Goal: Task Accomplishment & Management: Use online tool/utility

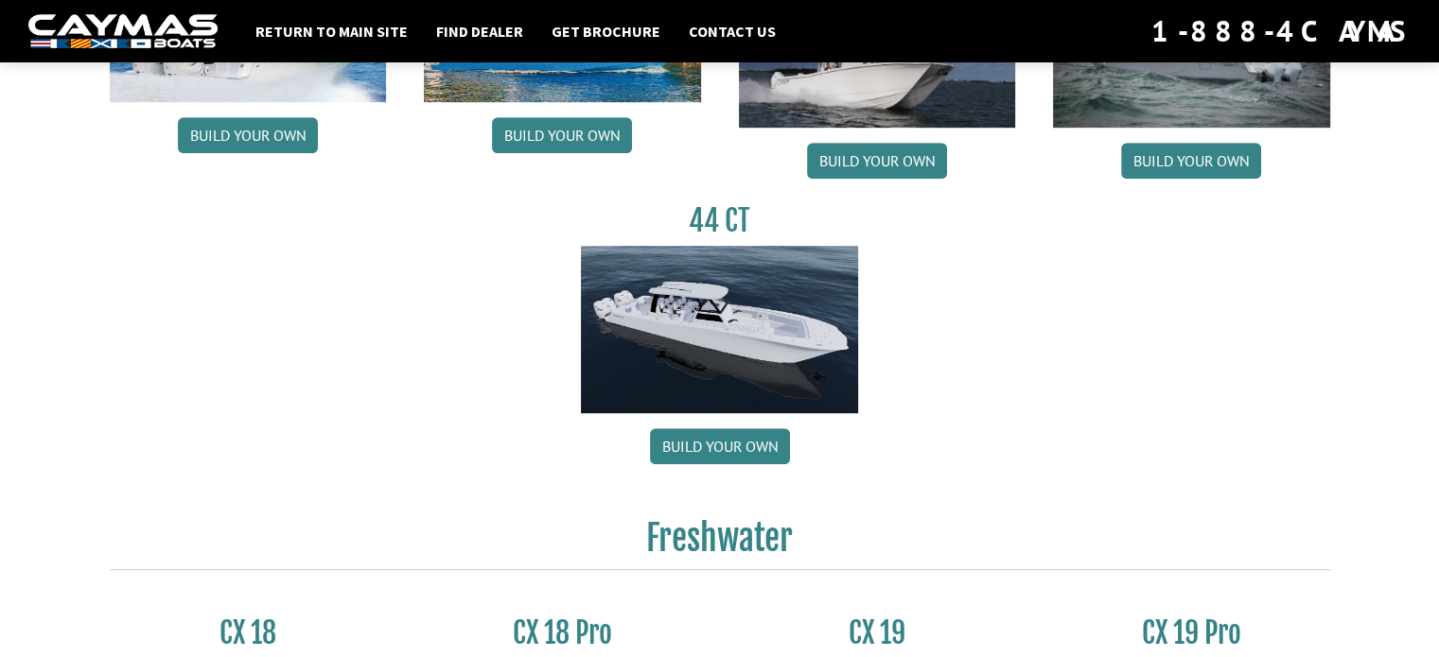
scroll to position [1067, 0]
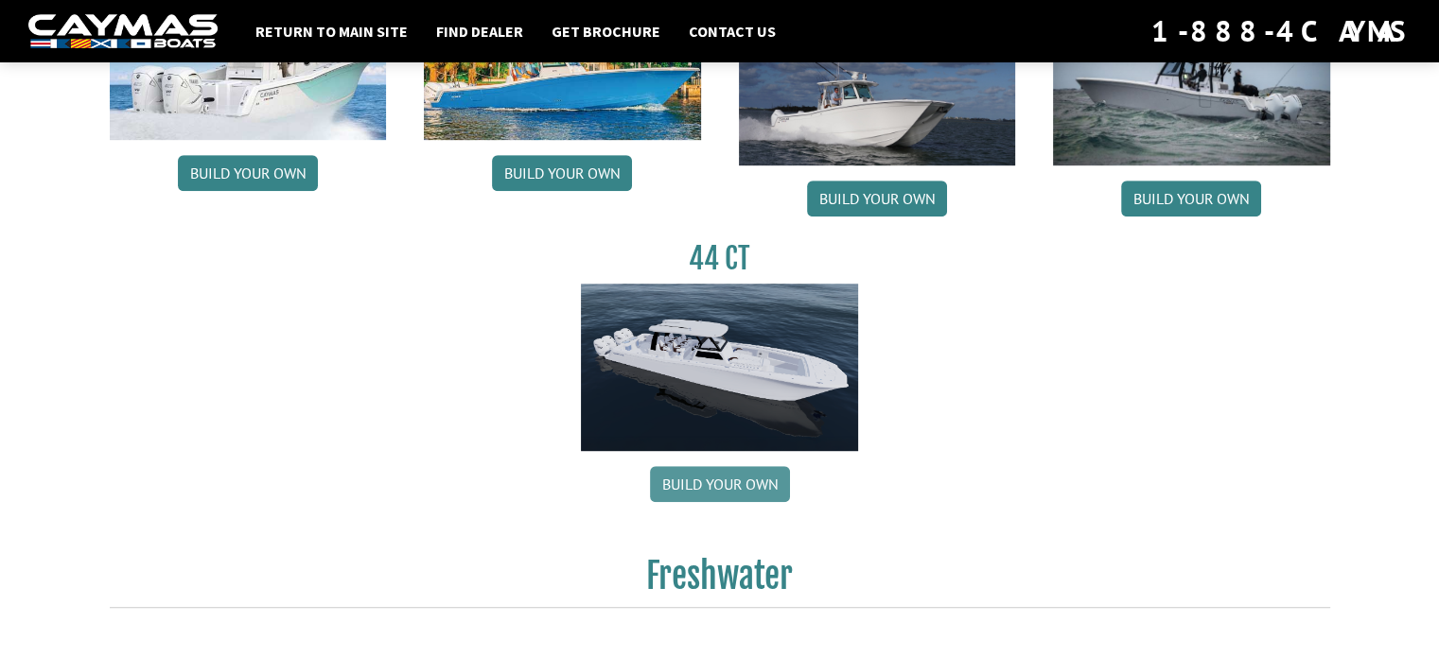
click at [696, 476] on link "Build your own" at bounding box center [720, 484] width 140 height 36
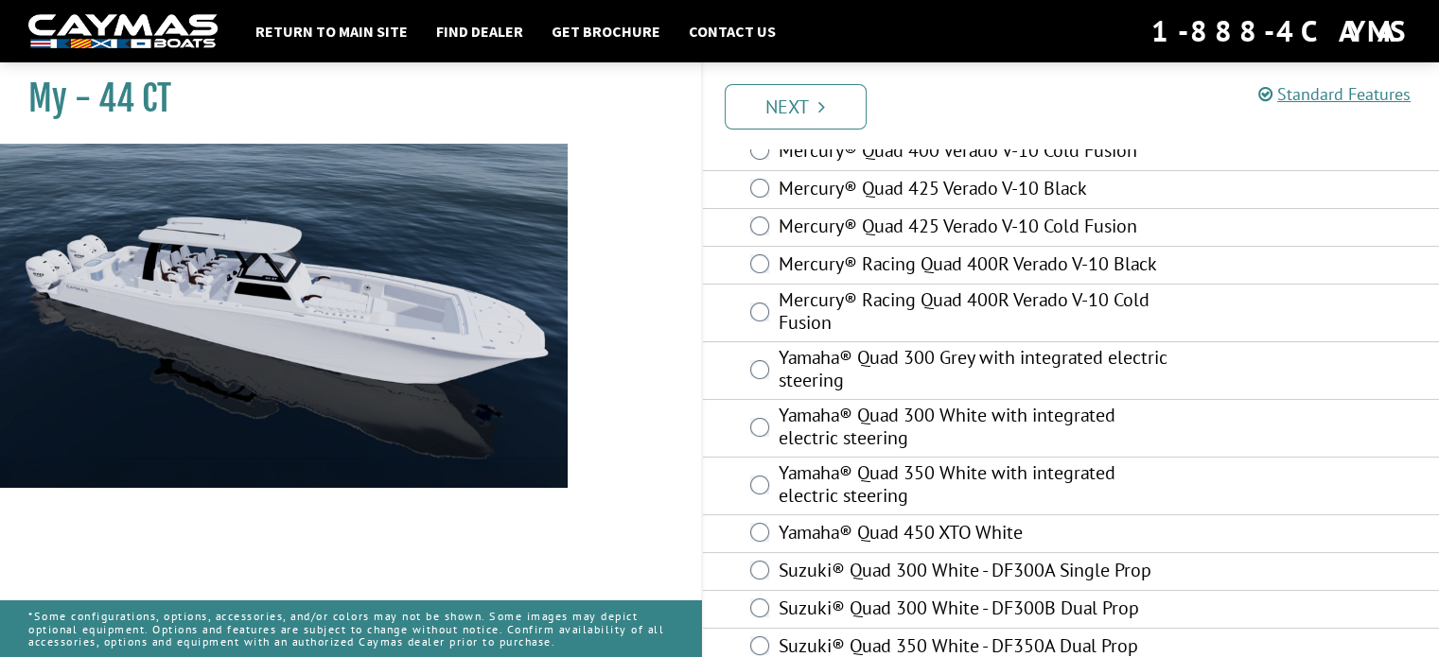
scroll to position [233, 0]
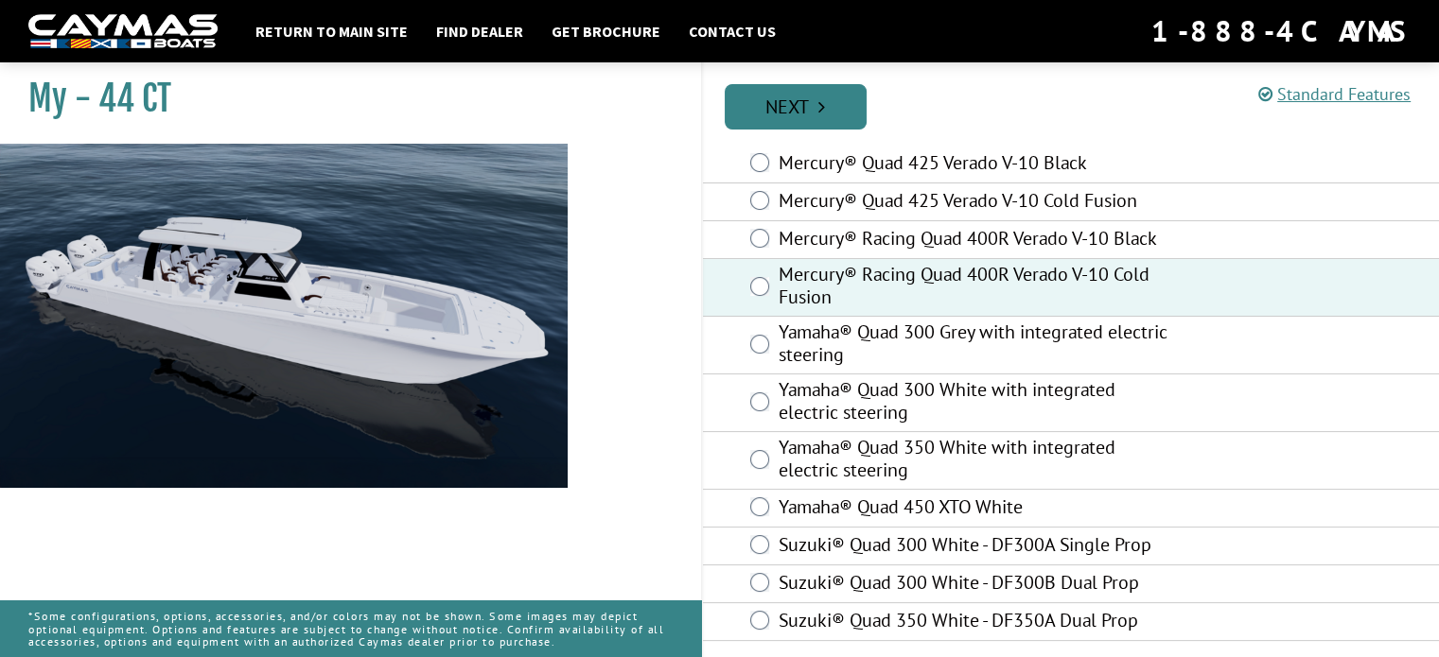
click at [782, 107] on link "Next" at bounding box center [796, 106] width 142 height 45
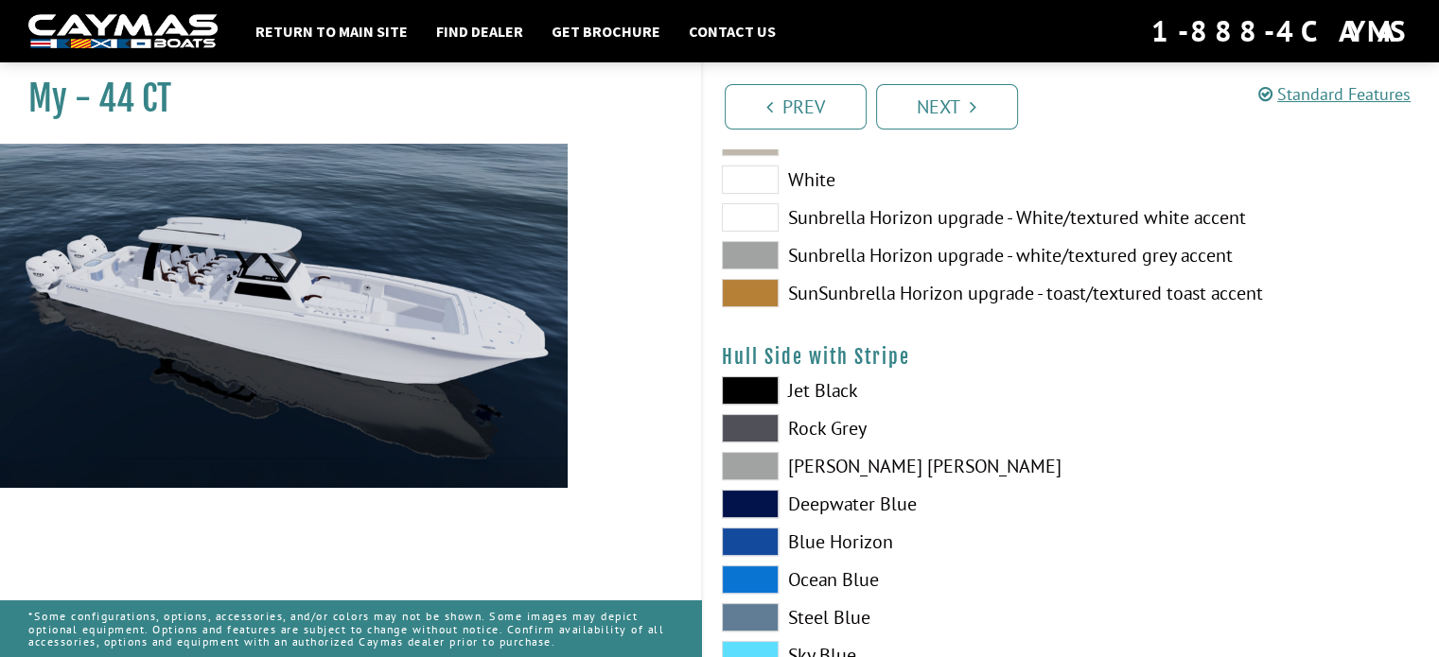
scroll to position [235, 0]
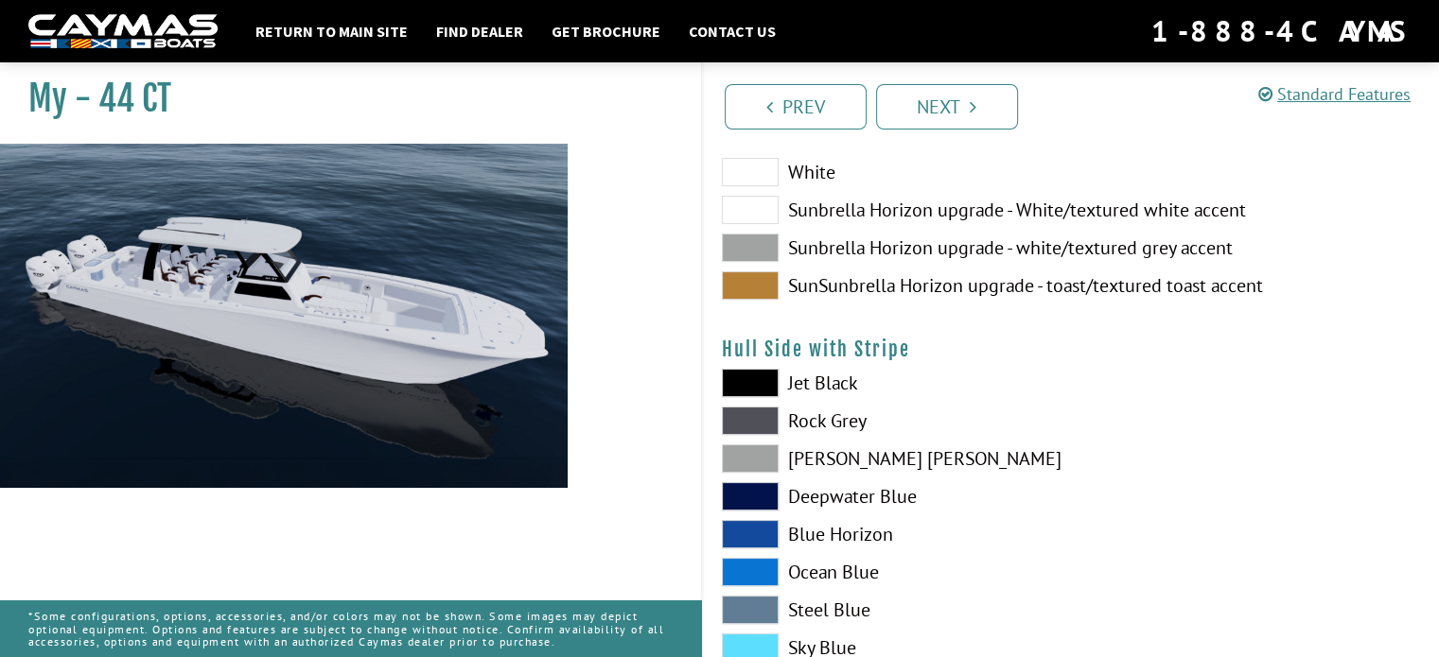
click at [751, 247] on span at bounding box center [750, 248] width 57 height 28
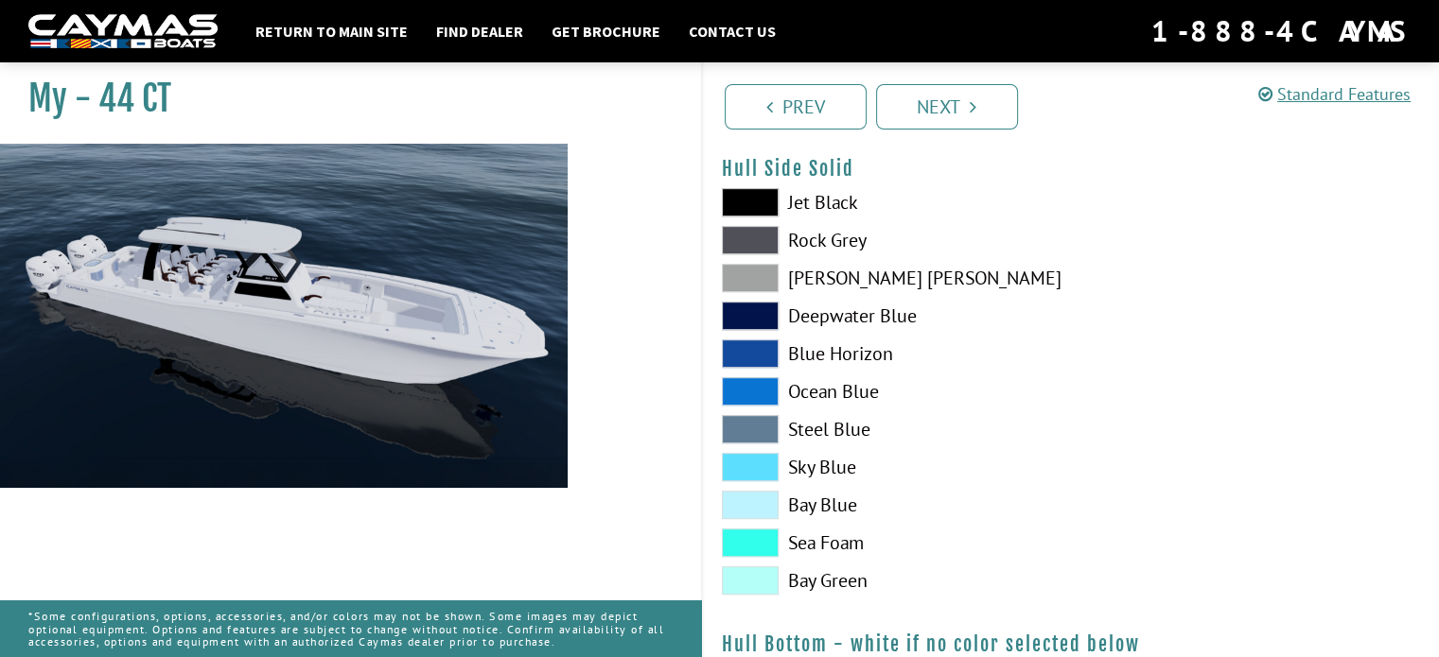
scroll to position [899, 0]
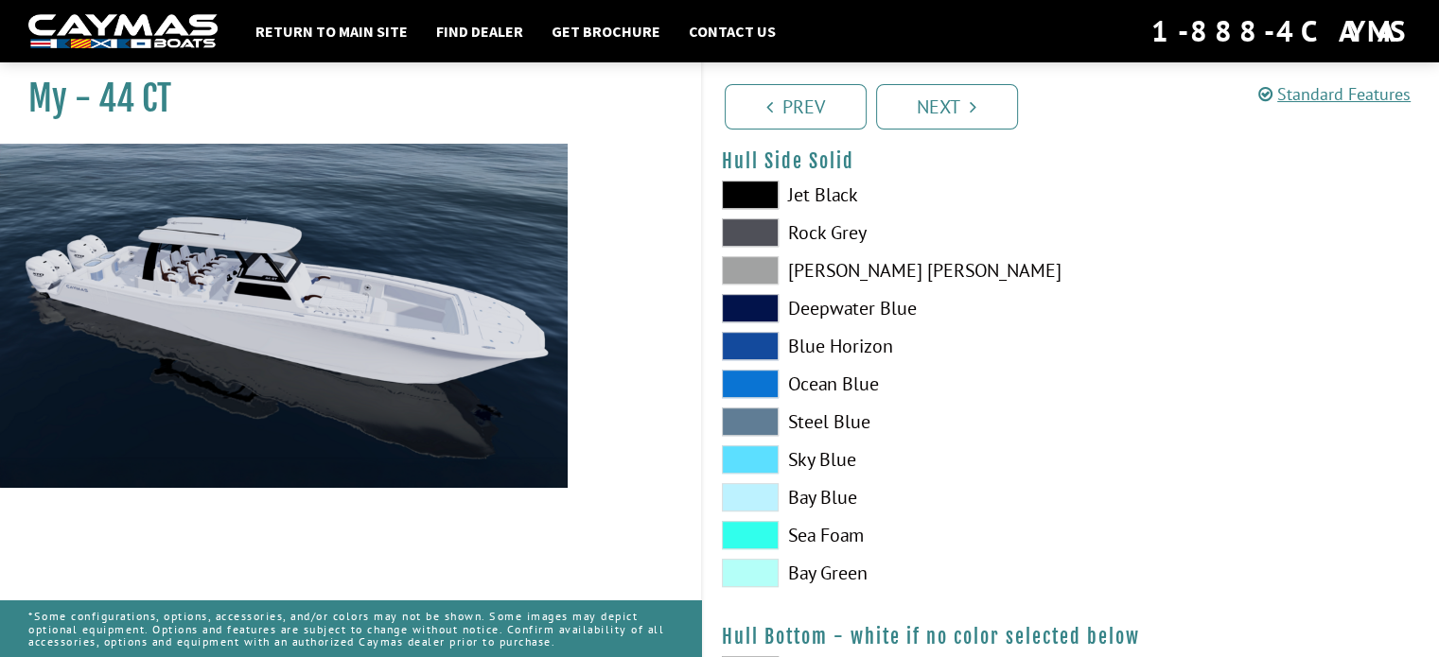
click at [757, 263] on span at bounding box center [750, 270] width 57 height 28
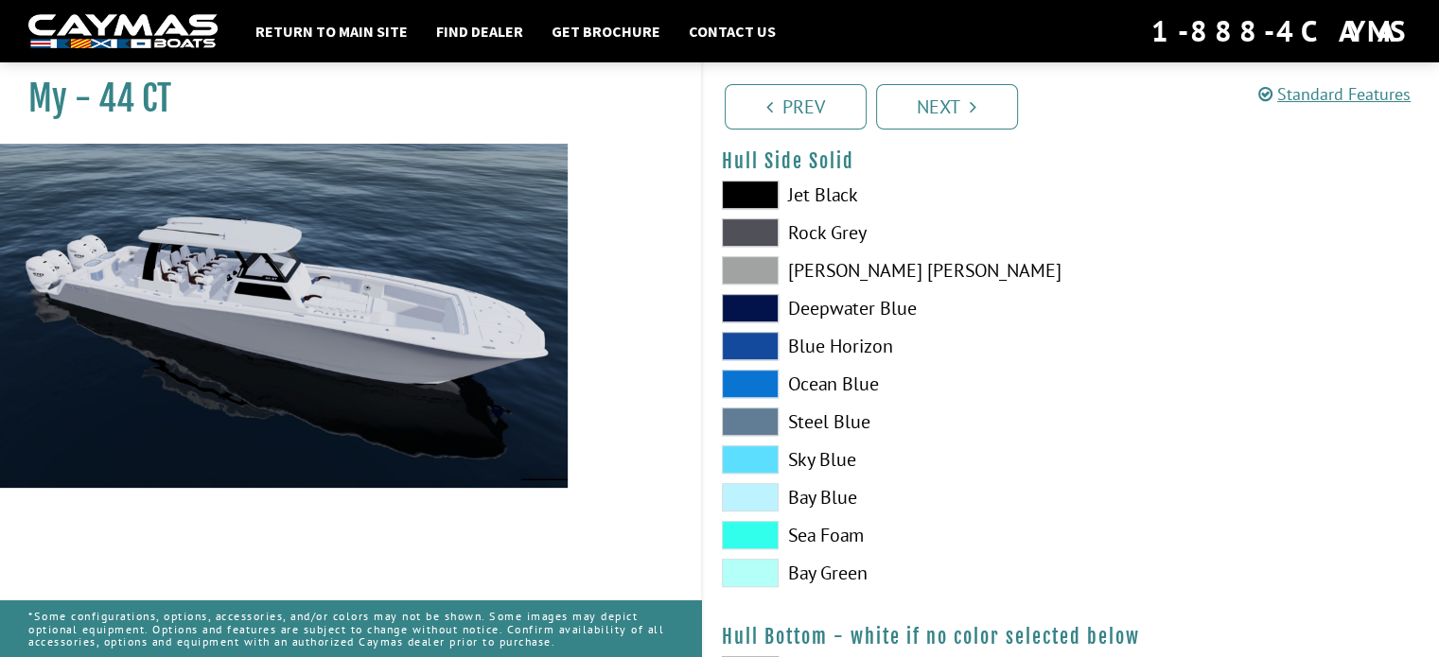
click at [742, 218] on span at bounding box center [750, 232] width 57 height 28
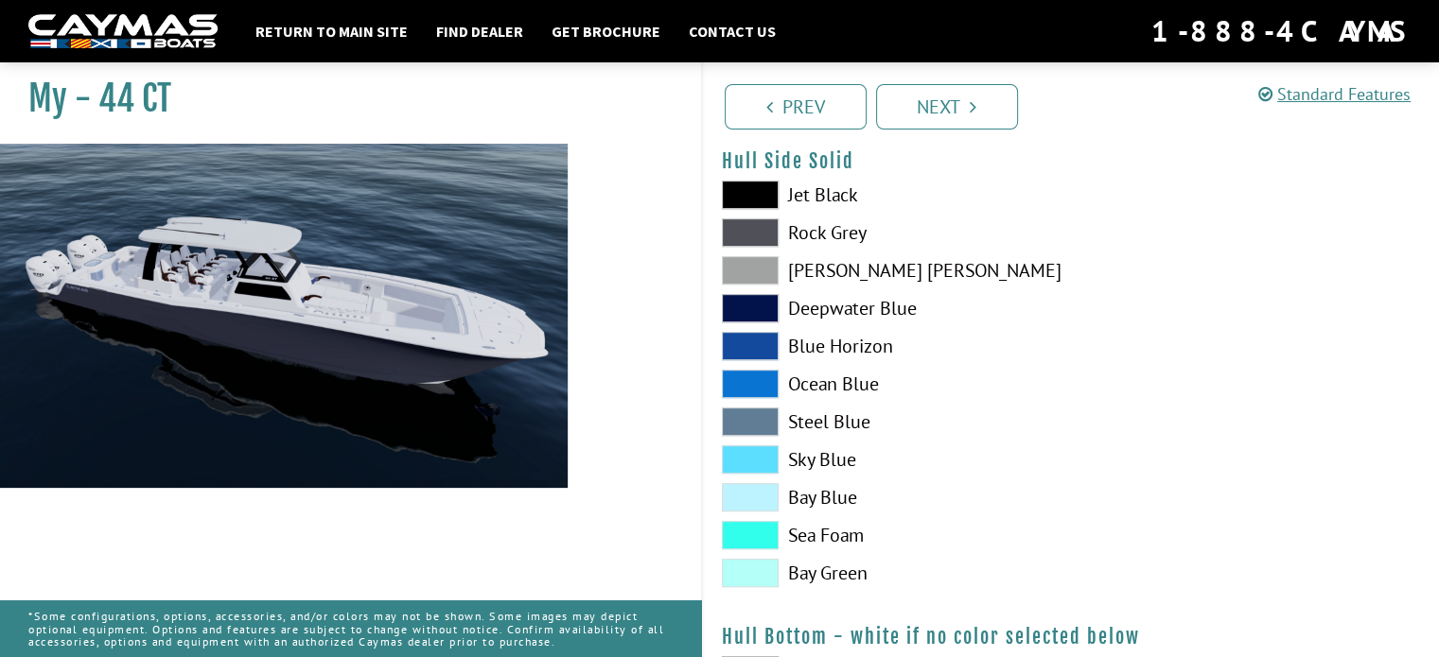
click at [760, 264] on span at bounding box center [750, 270] width 57 height 28
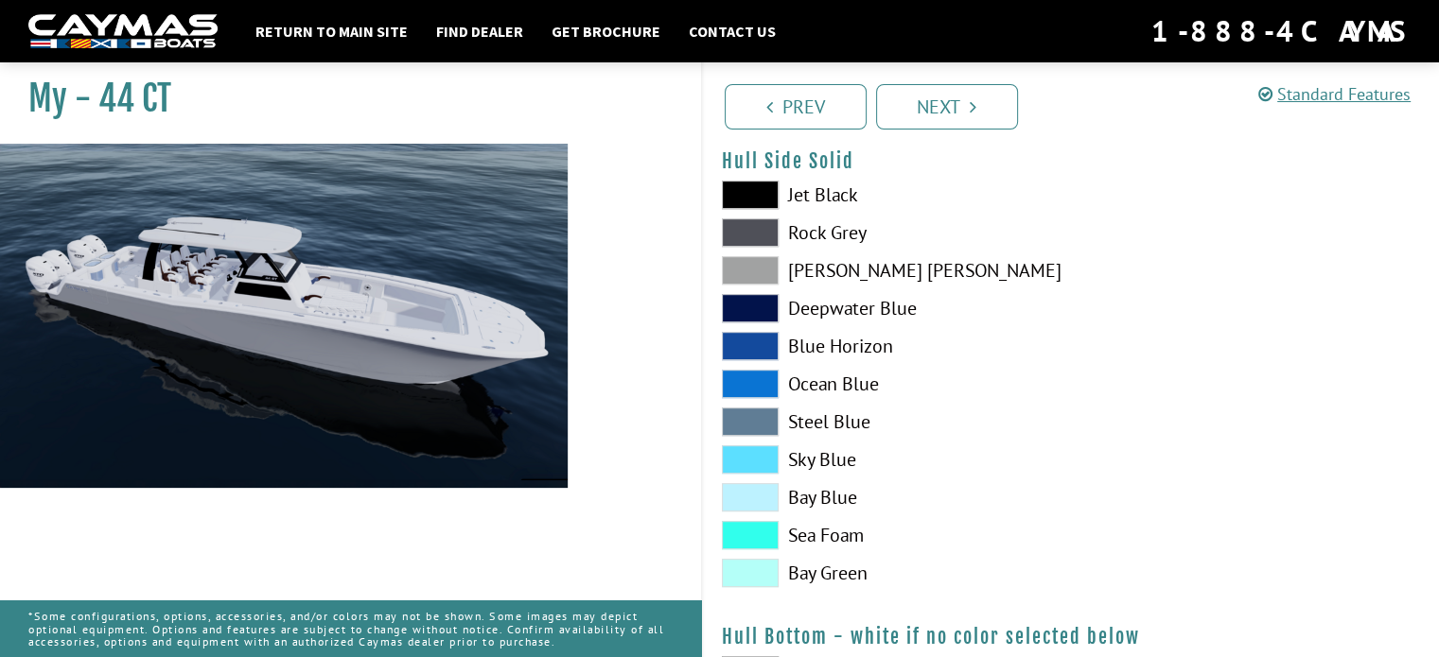
click at [764, 386] on span at bounding box center [750, 384] width 57 height 28
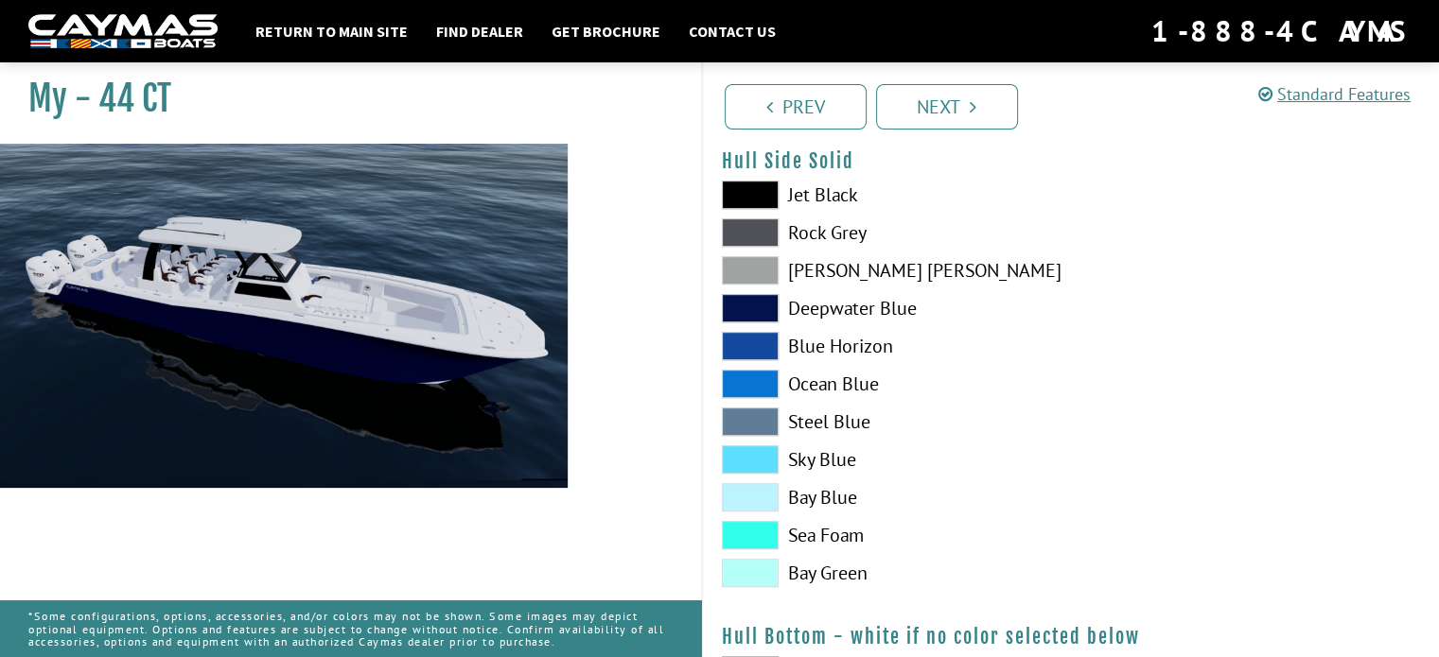
click at [767, 429] on span at bounding box center [750, 422] width 57 height 28
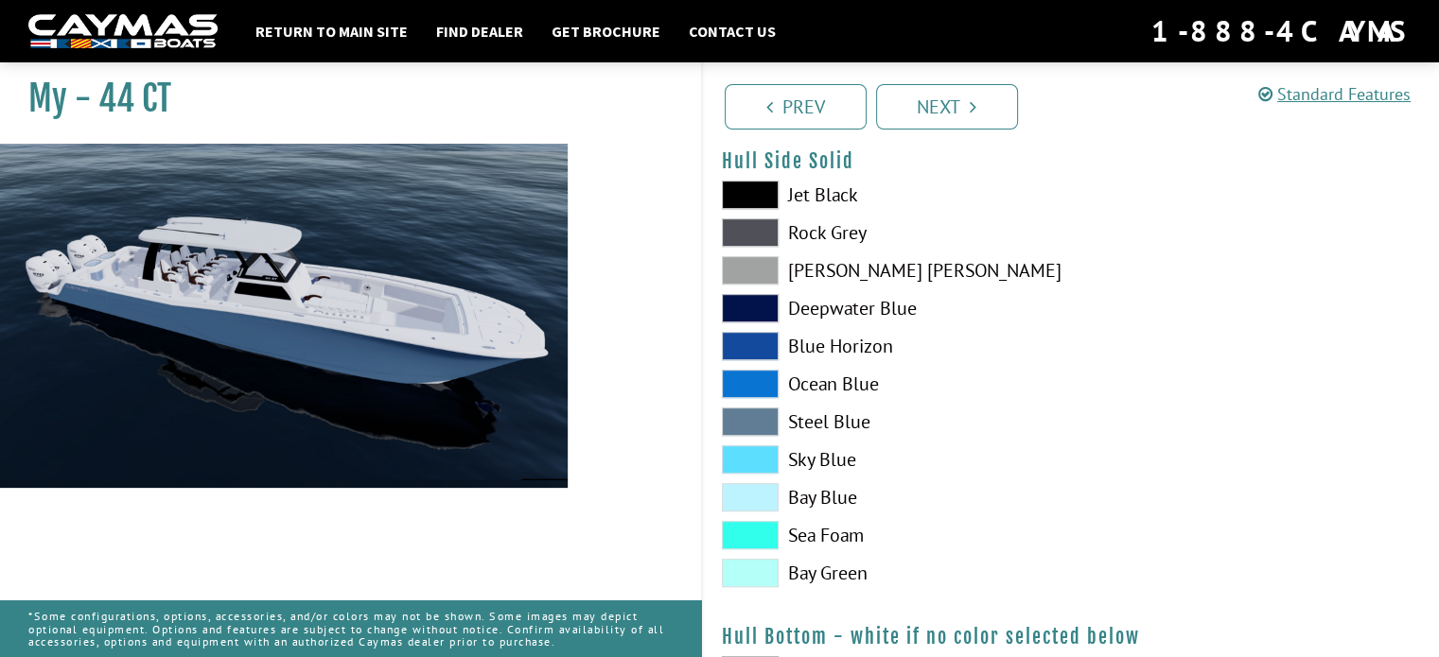
click at [767, 468] on span at bounding box center [750, 459] width 57 height 28
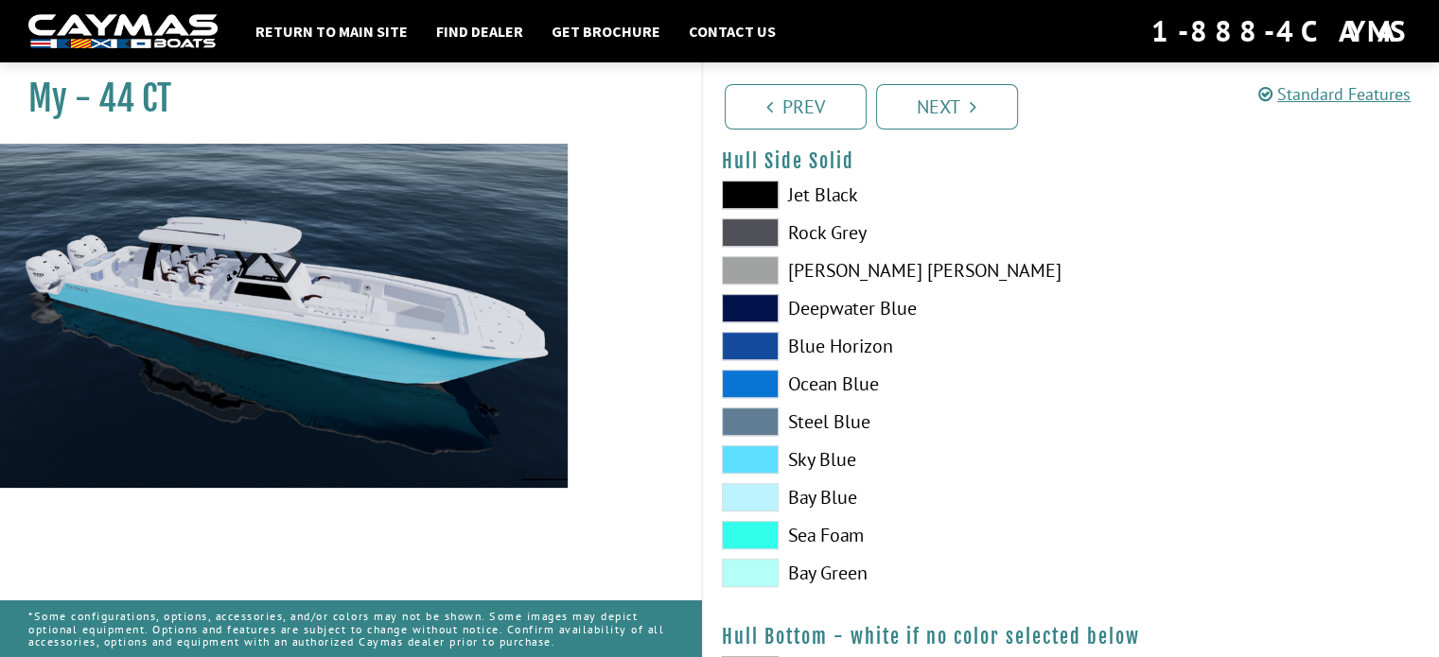
click at [767, 500] on span at bounding box center [750, 497] width 57 height 28
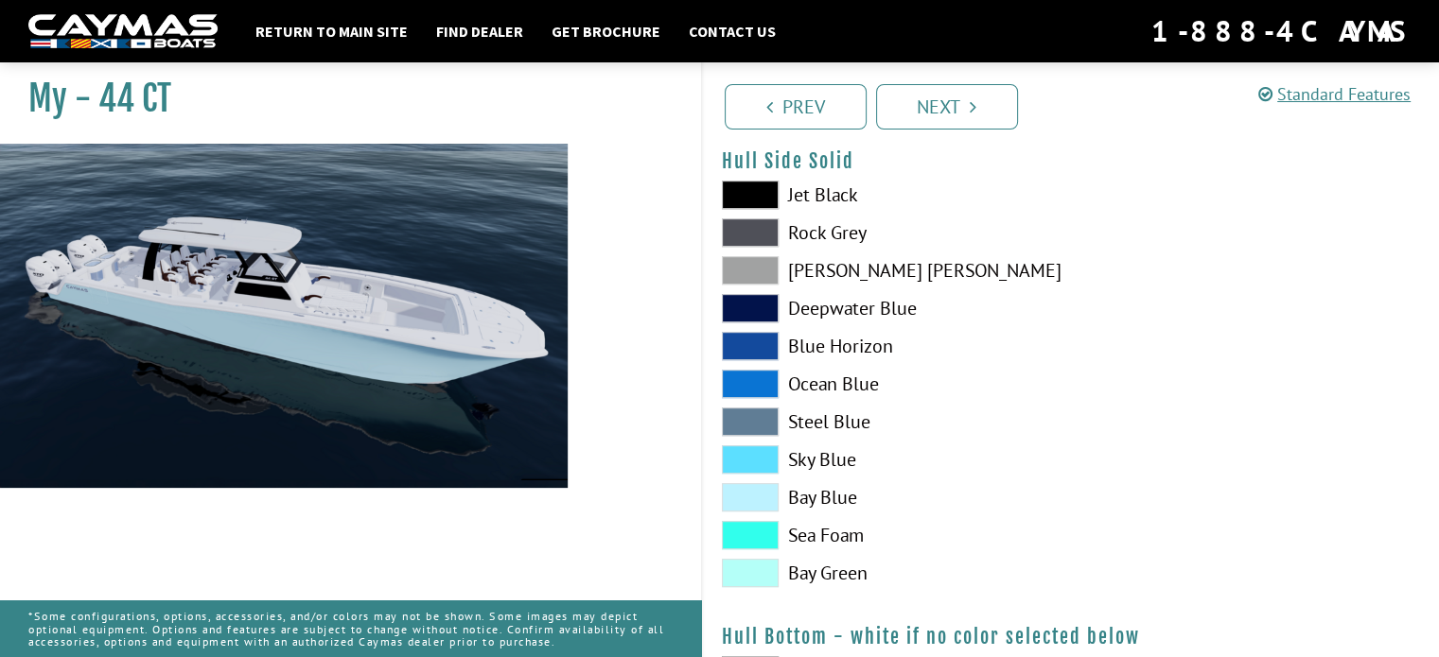
click at [757, 389] on span at bounding box center [750, 384] width 57 height 28
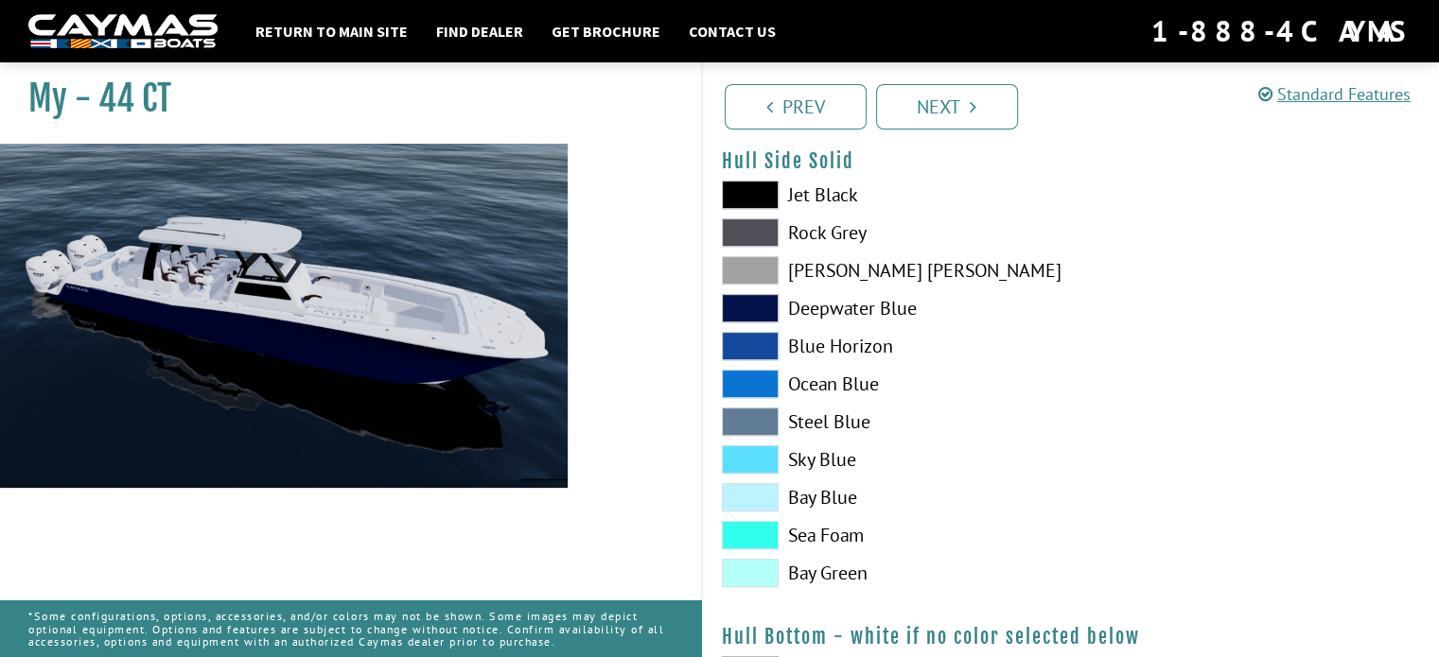
click at [757, 389] on span at bounding box center [750, 384] width 57 height 28
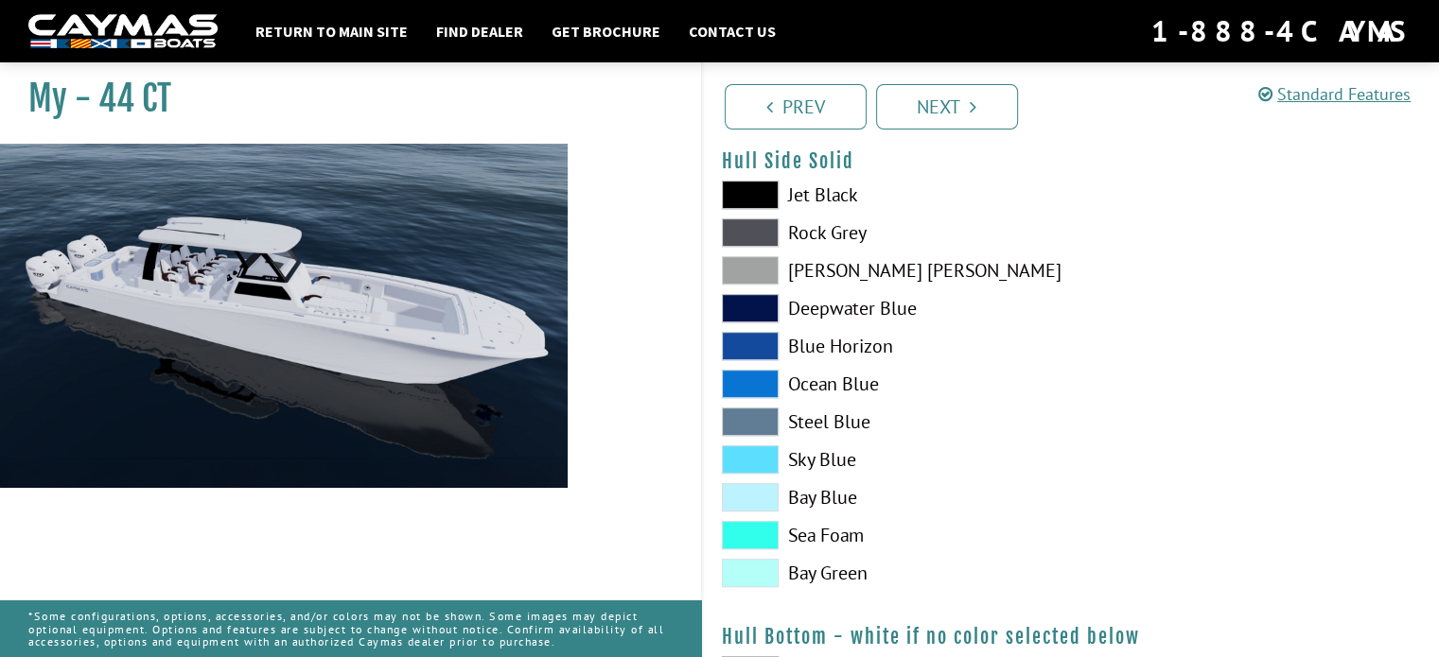
click at [757, 389] on span at bounding box center [750, 384] width 57 height 28
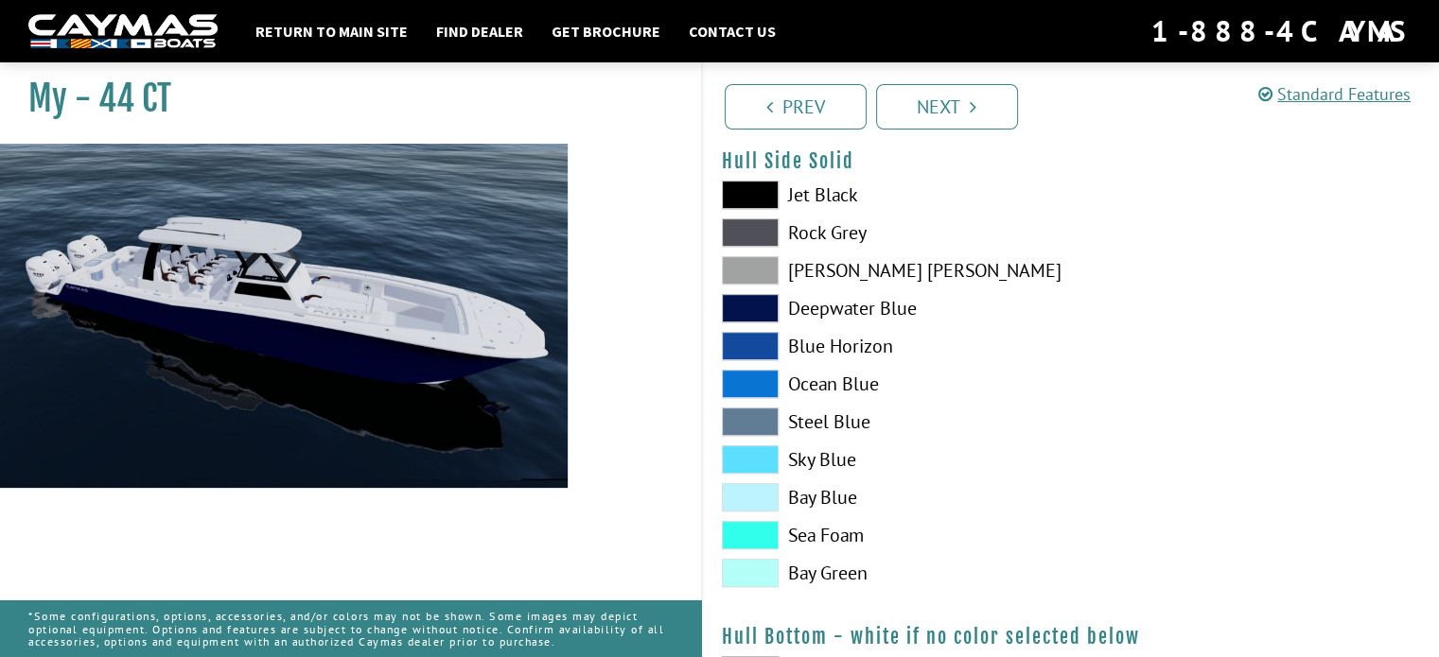
click at [759, 422] on span at bounding box center [750, 422] width 57 height 28
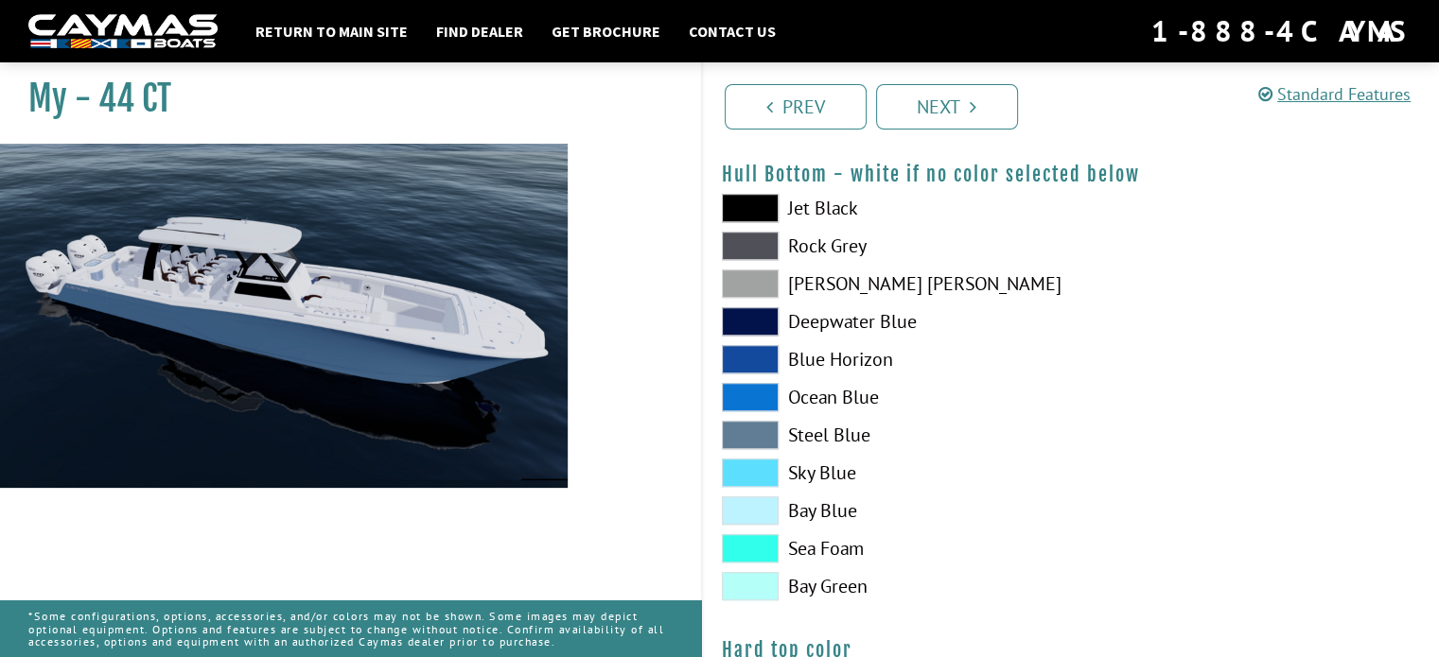
scroll to position [1357, 0]
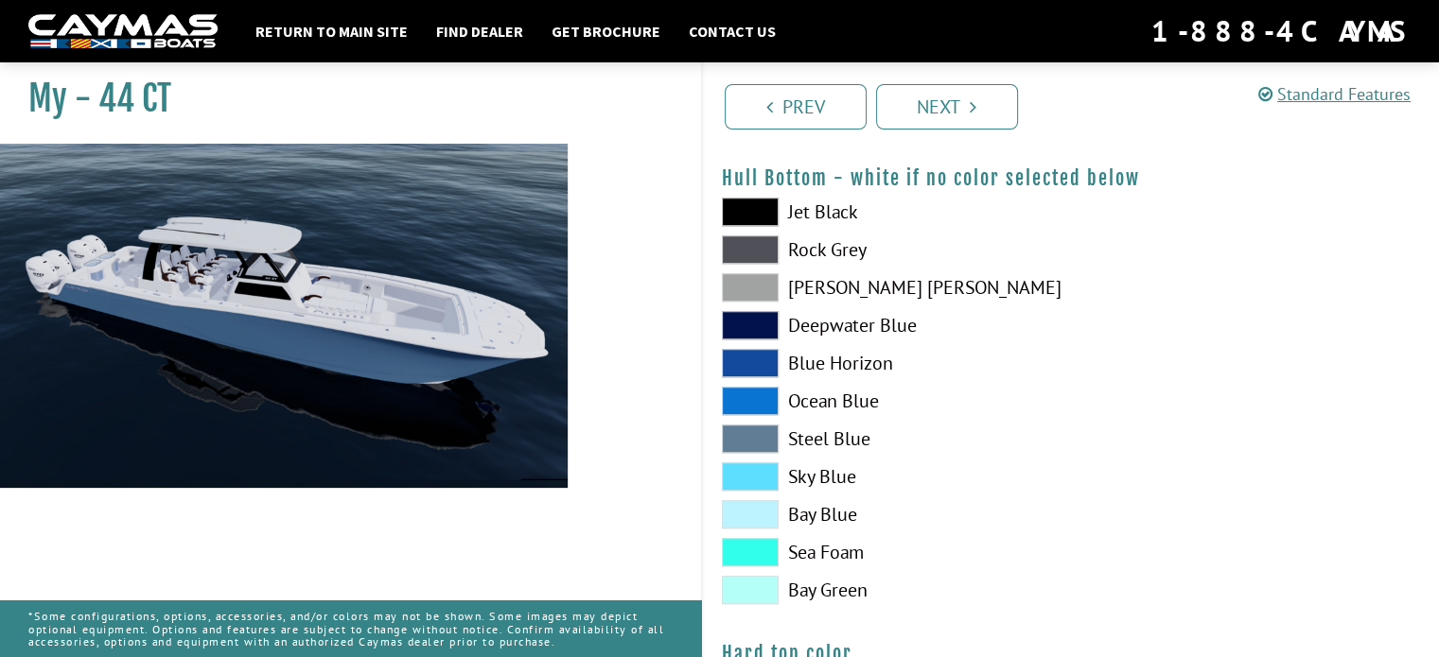
click at [753, 433] on span at bounding box center [750, 439] width 57 height 28
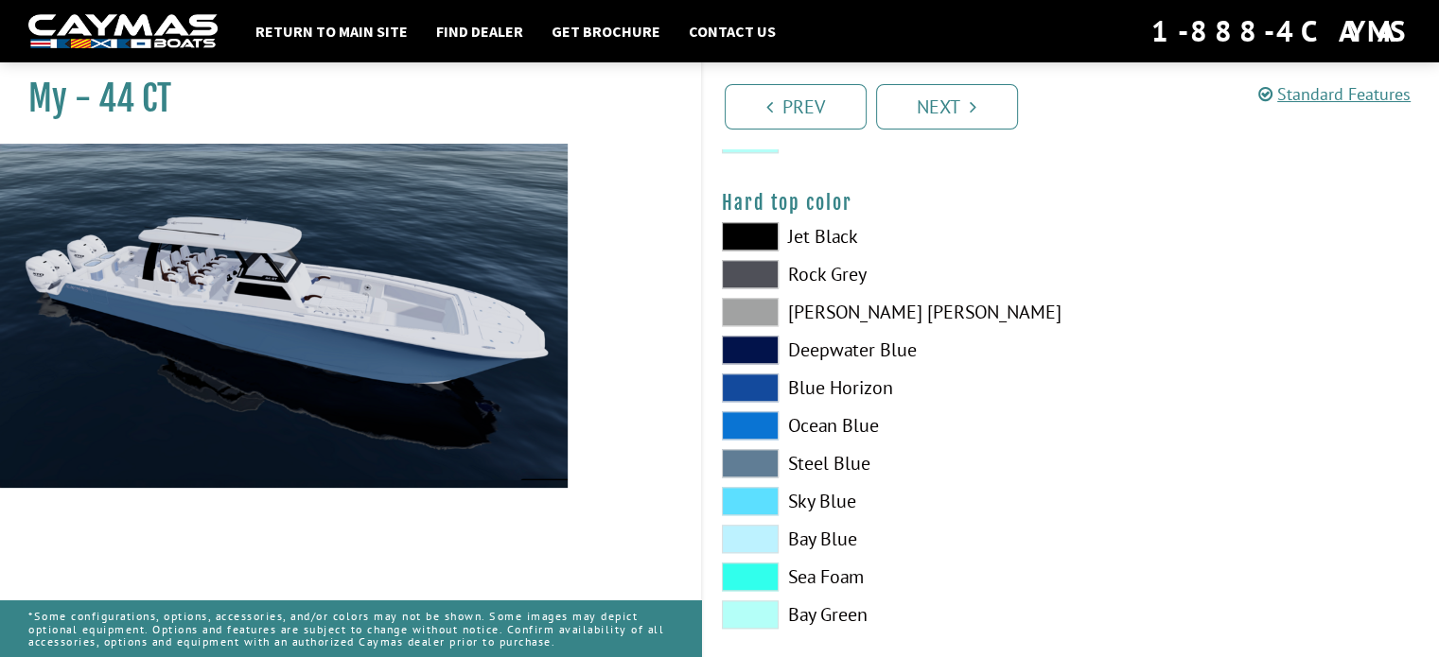
scroll to position [1834, 0]
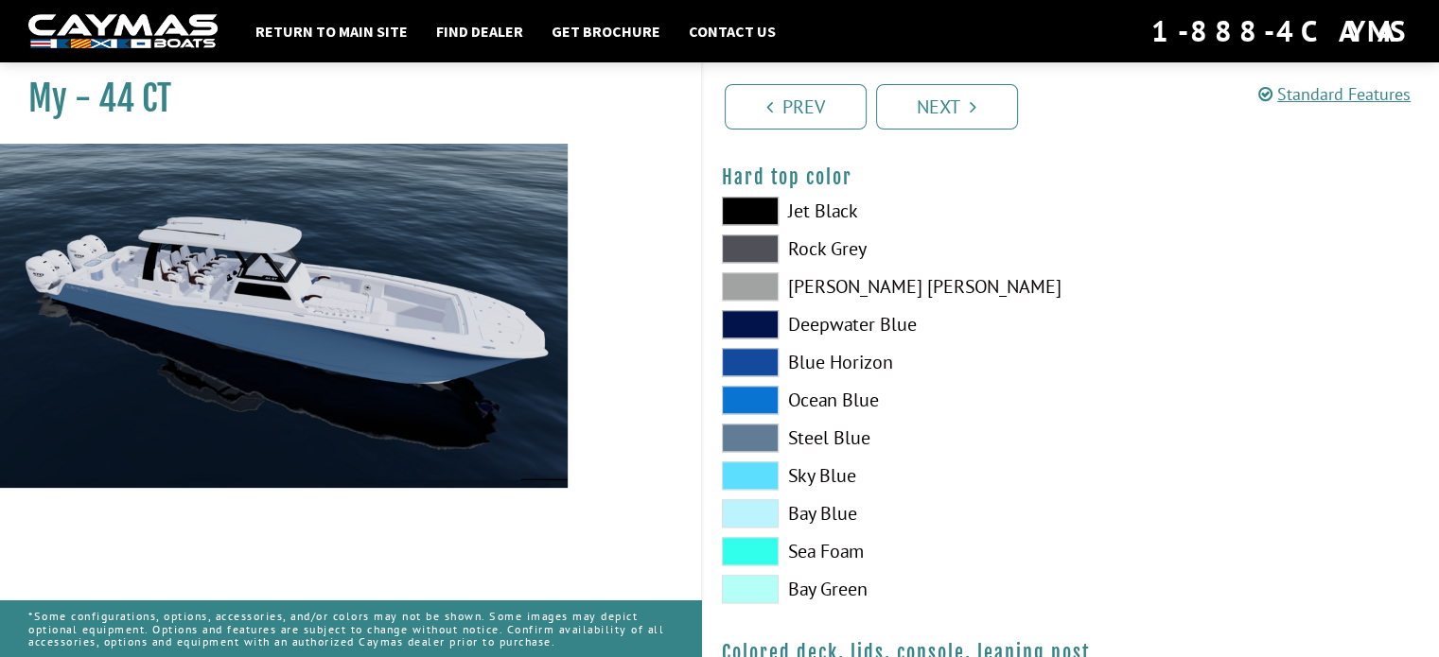
click at [752, 279] on span at bounding box center [750, 286] width 57 height 28
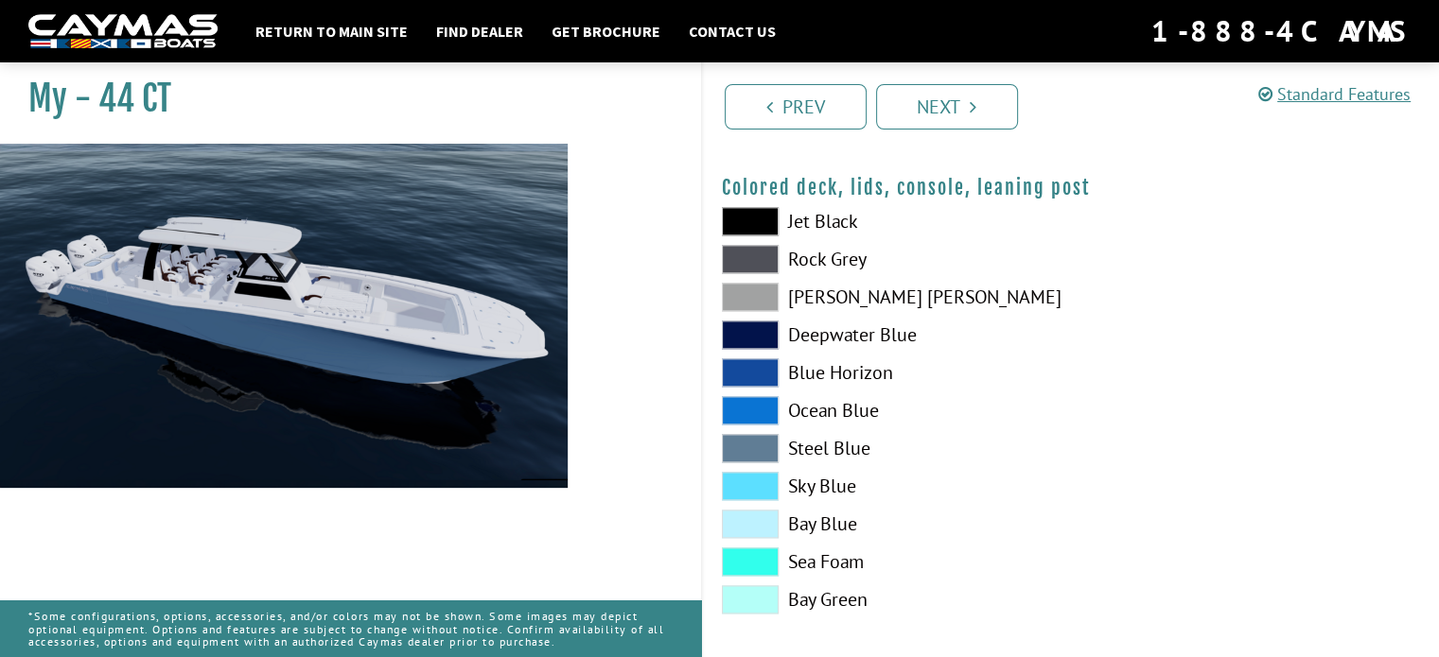
scroll to position [2309, 0]
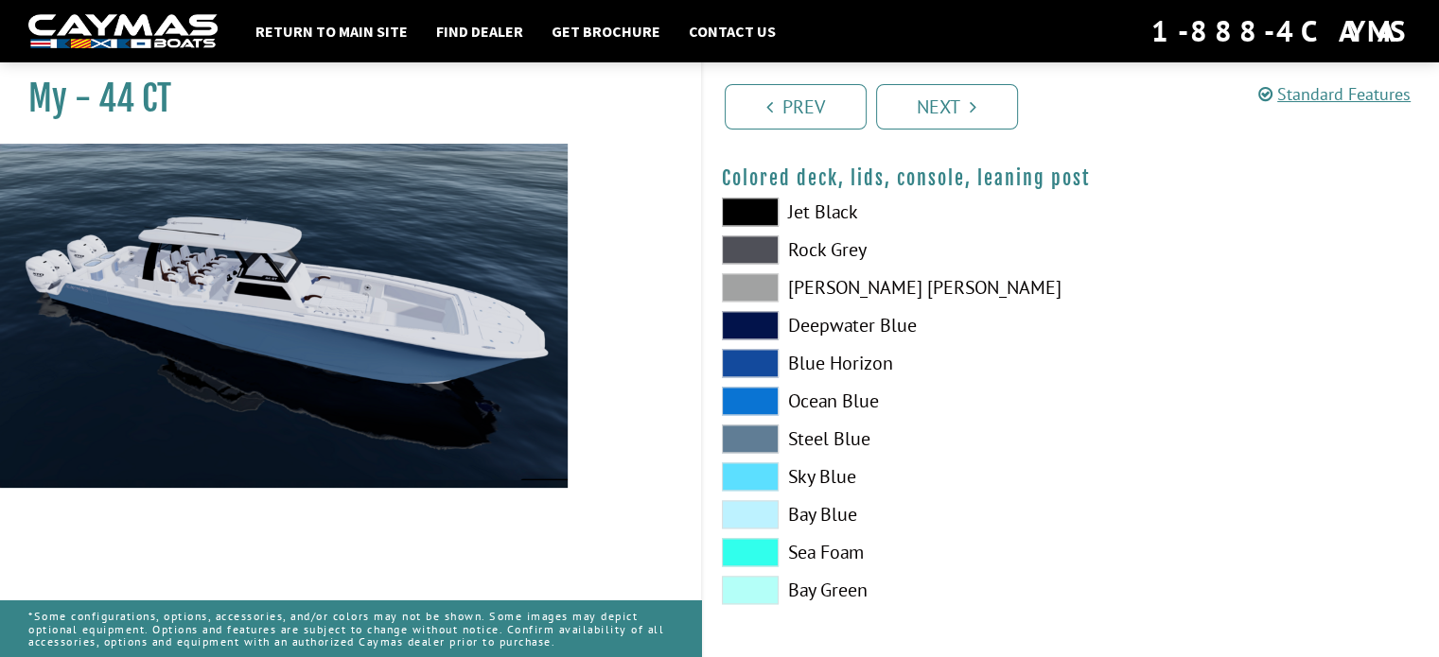
click at [760, 283] on span at bounding box center [750, 287] width 57 height 28
click at [970, 110] on icon "Pagination" at bounding box center [972, 106] width 7 height 19
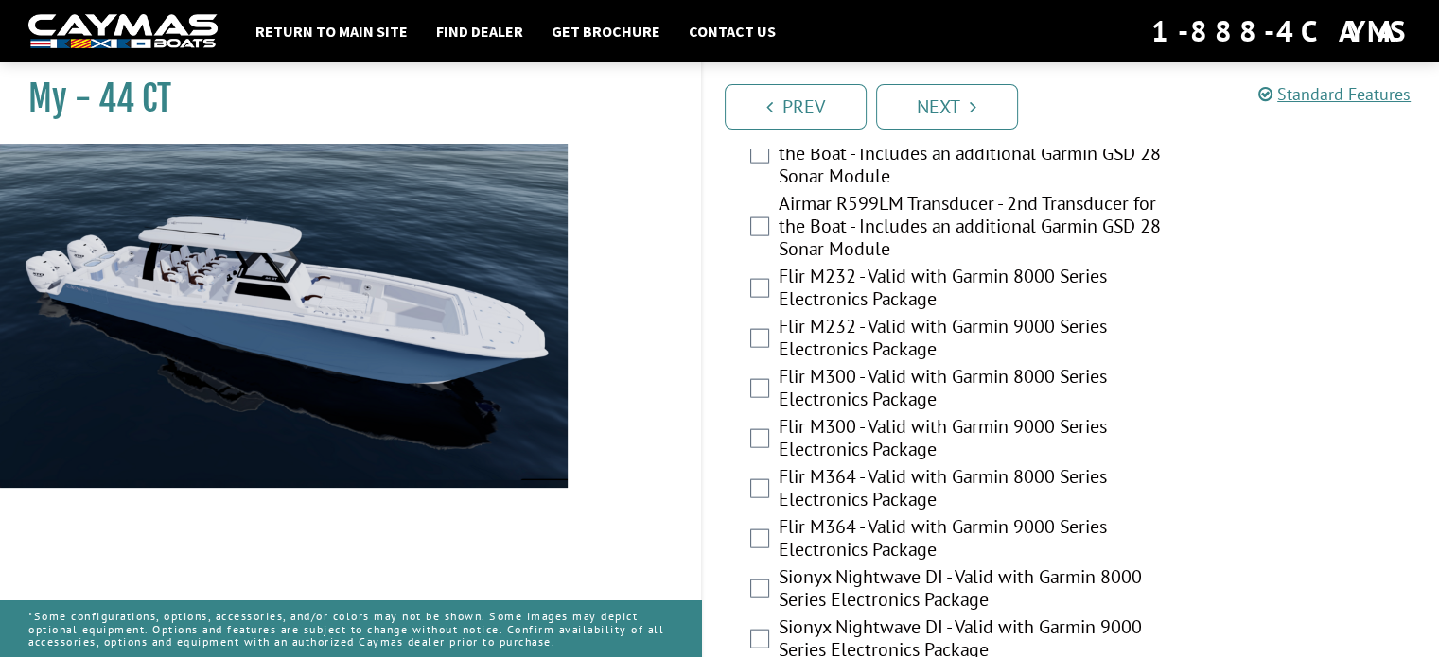
scroll to position [4393, 0]
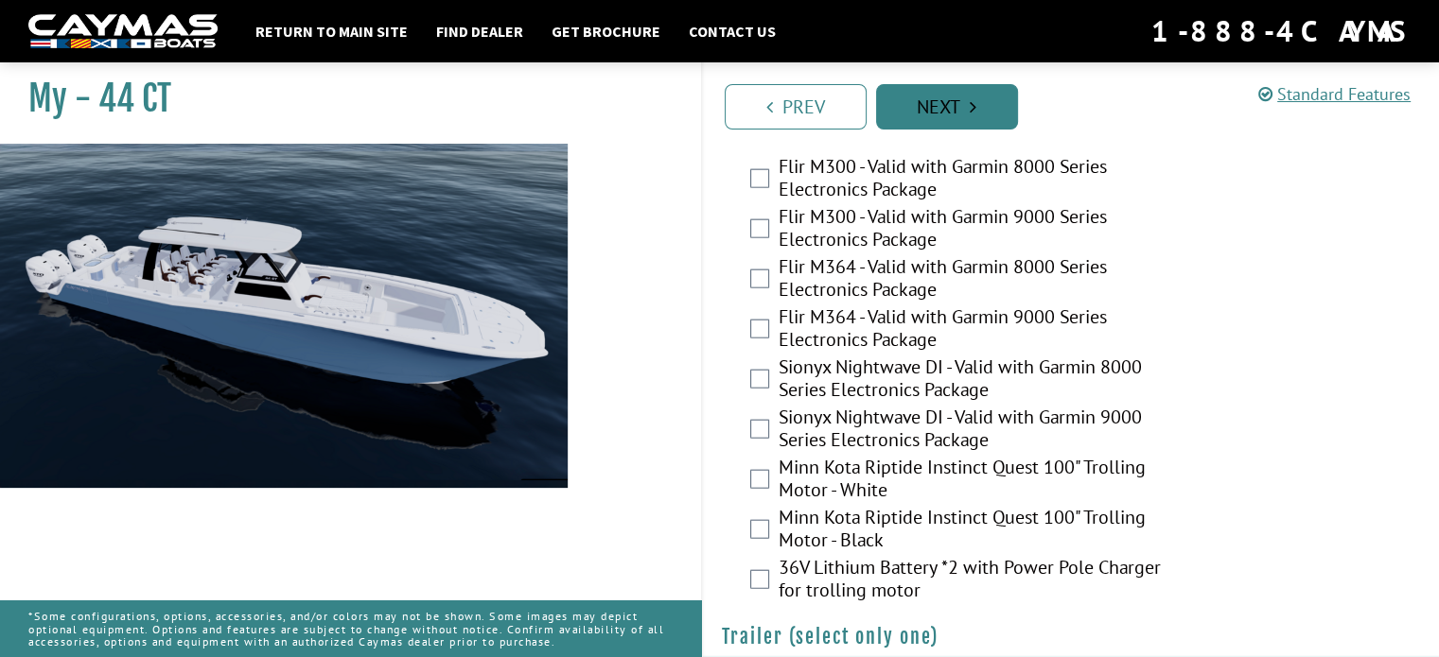
click at [984, 105] on link "Next" at bounding box center [947, 106] width 142 height 45
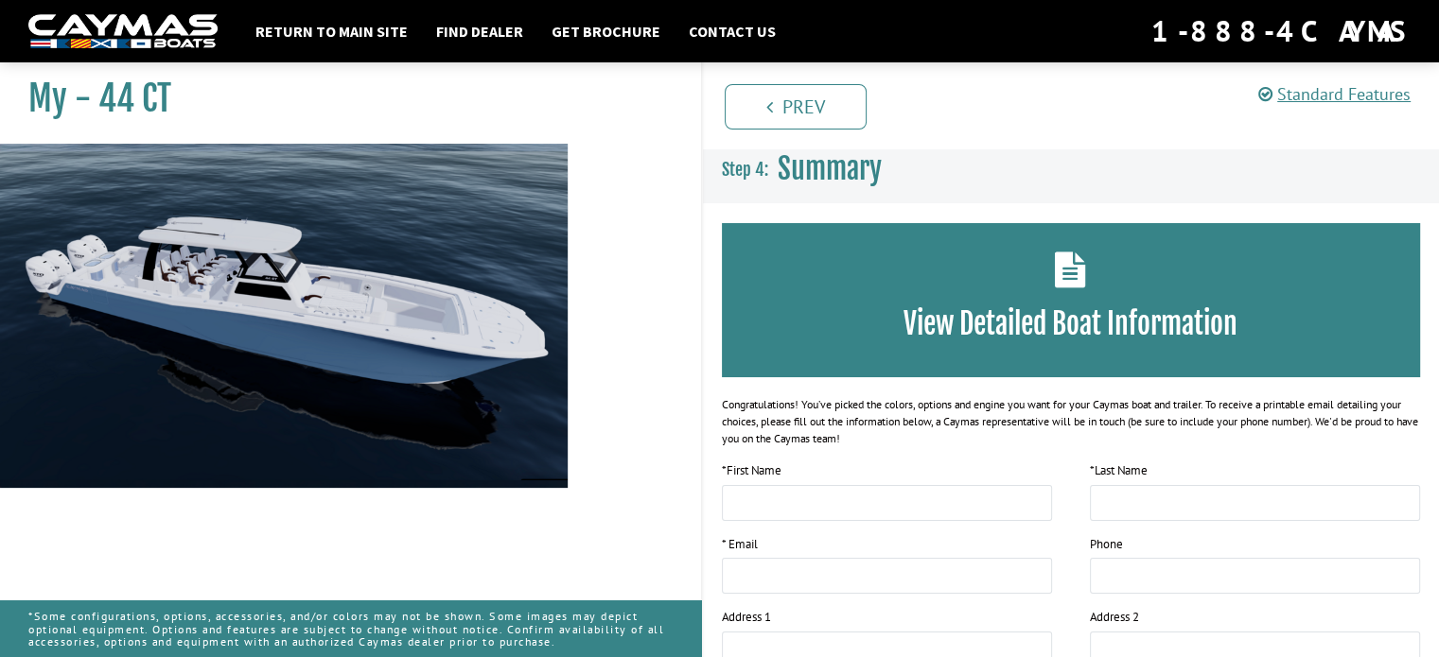
scroll to position [0, 0]
click at [352, 25] on link "Return to main site" at bounding box center [331, 31] width 171 height 25
